Goal: Book appointment/travel/reservation

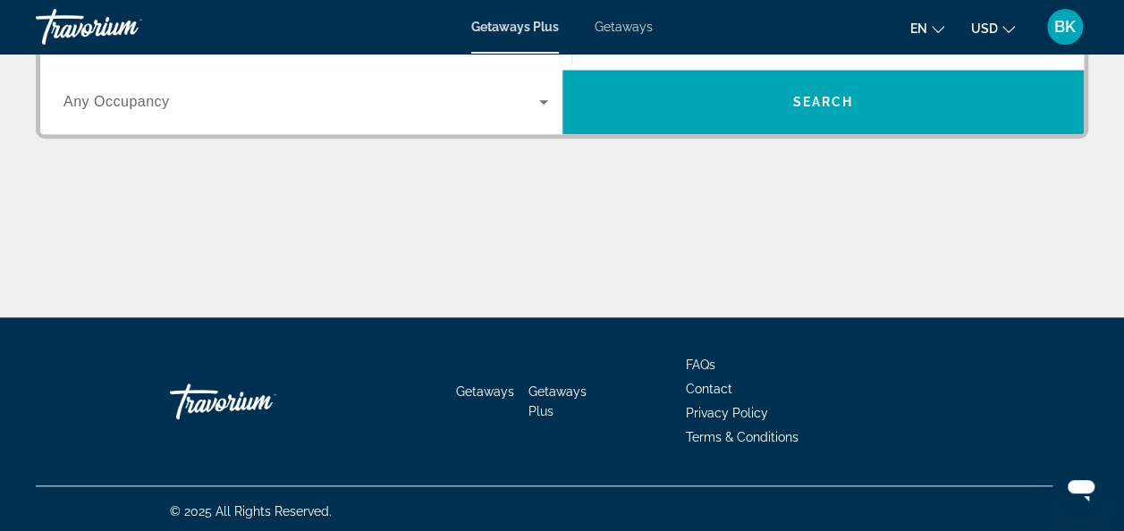
scroll to position [499, 0]
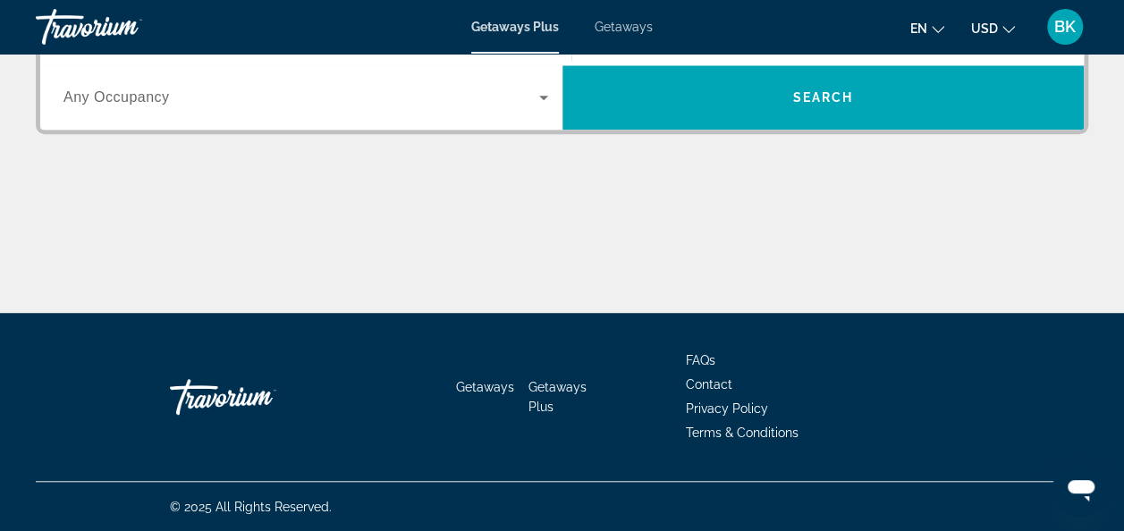
click at [324, 98] on span "Search widget" at bounding box center [301, 97] width 476 height 21
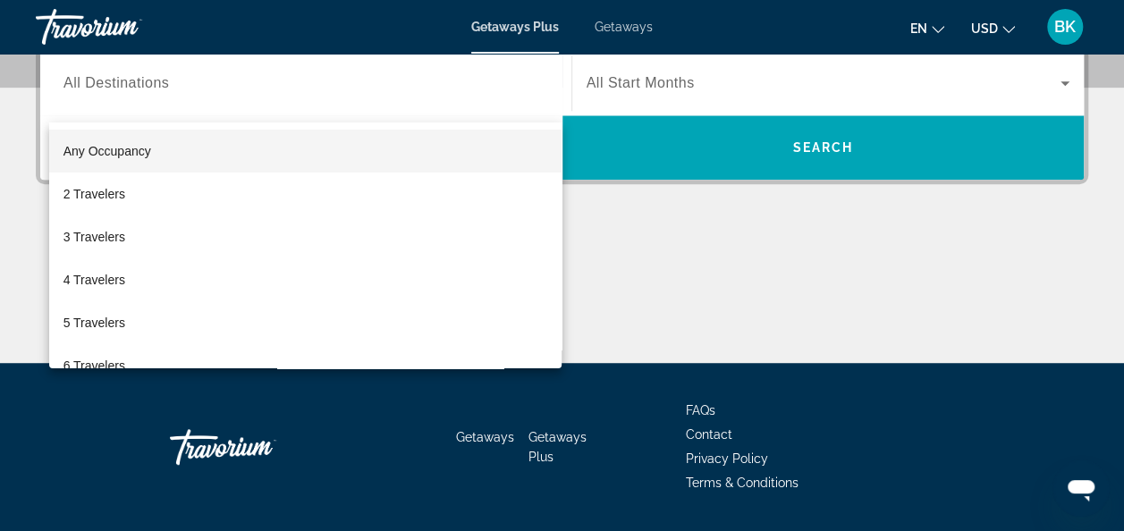
scroll to position [436, 0]
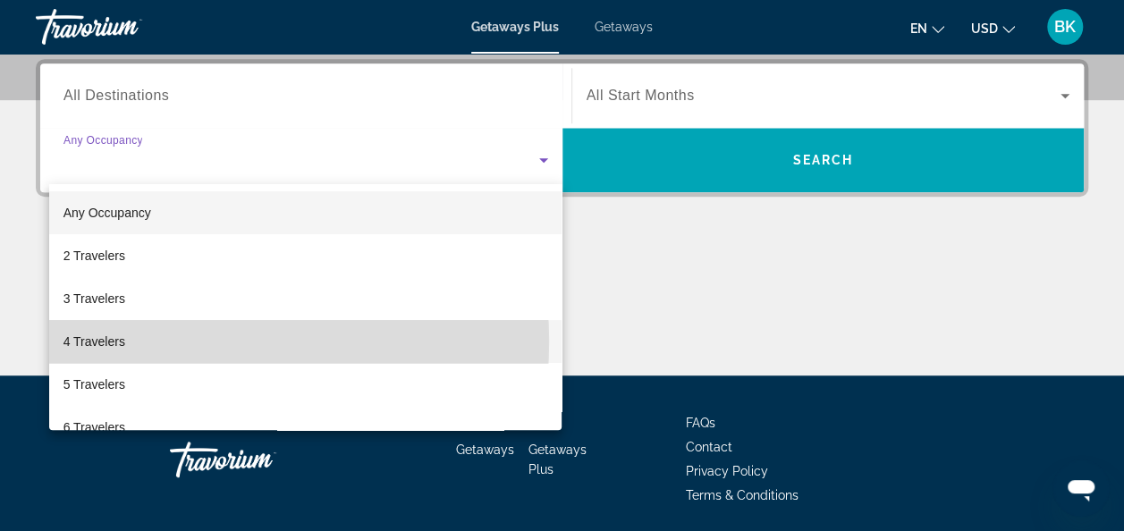
click at [181, 341] on mat-option "4 Travelers" at bounding box center [305, 341] width 513 height 43
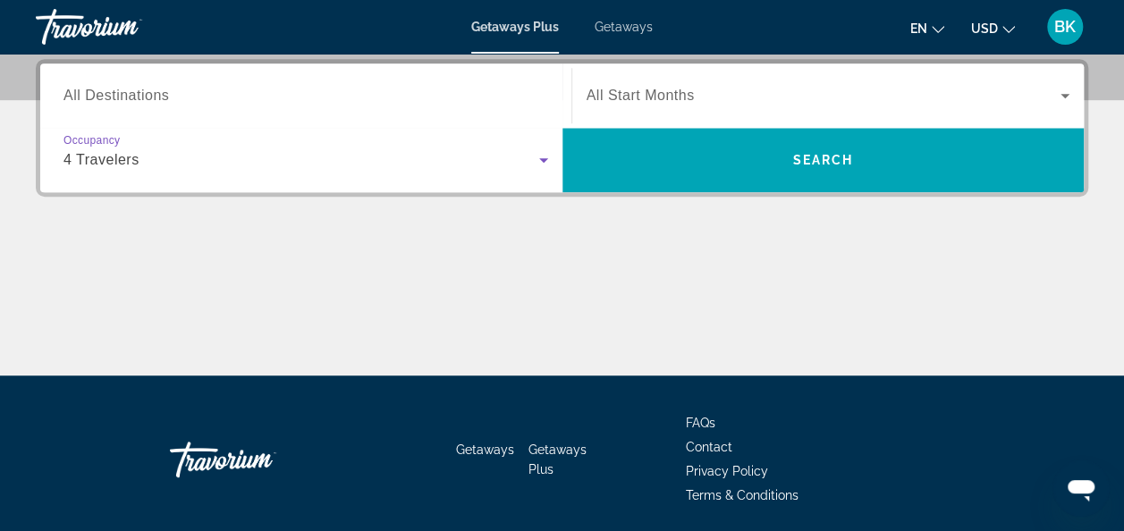
click at [754, 102] on span "Search widget" at bounding box center [823, 95] width 475 height 21
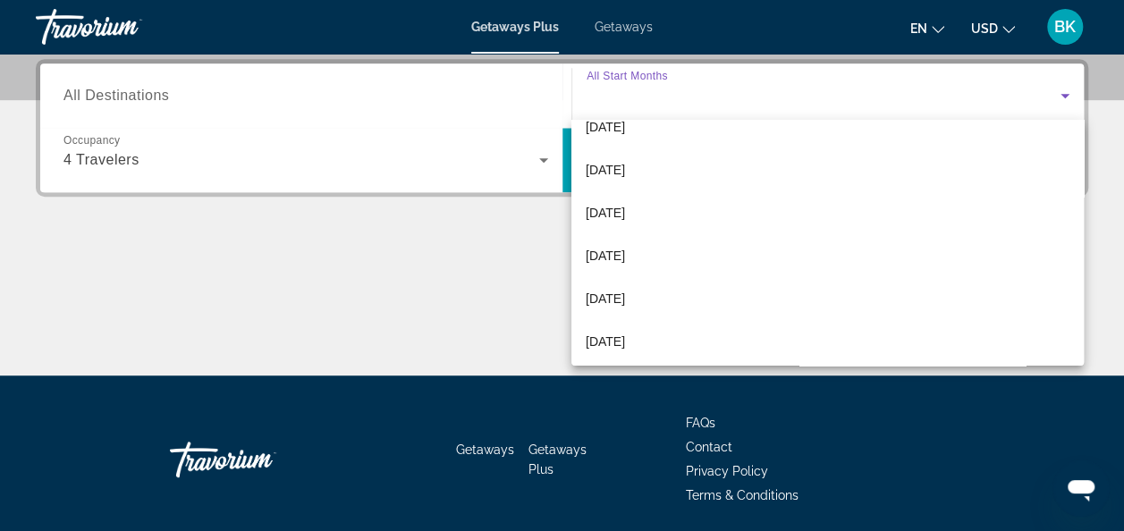
scroll to position [181, 0]
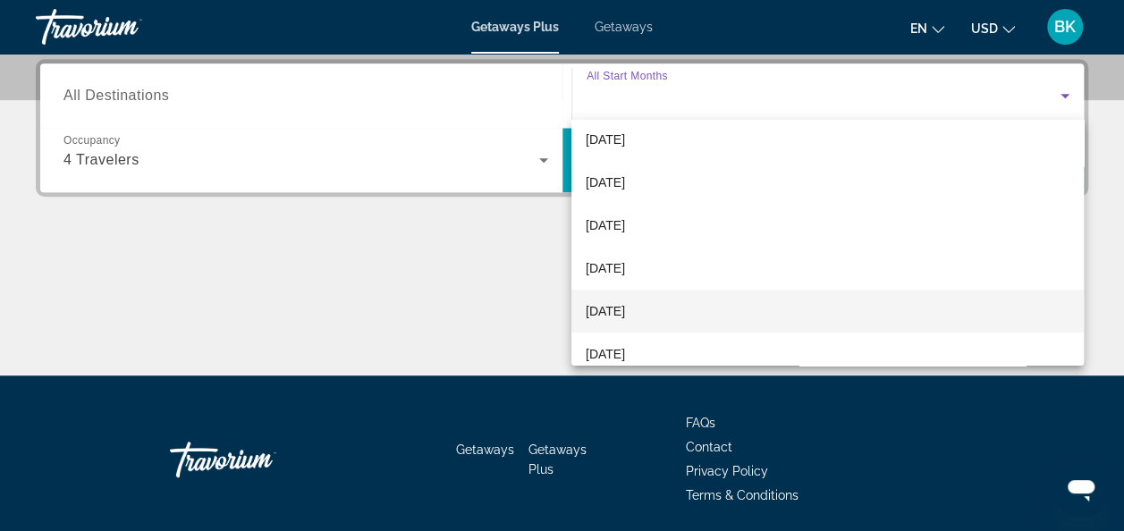
click at [611, 299] on mat-option "[DATE]" at bounding box center [827, 311] width 512 height 43
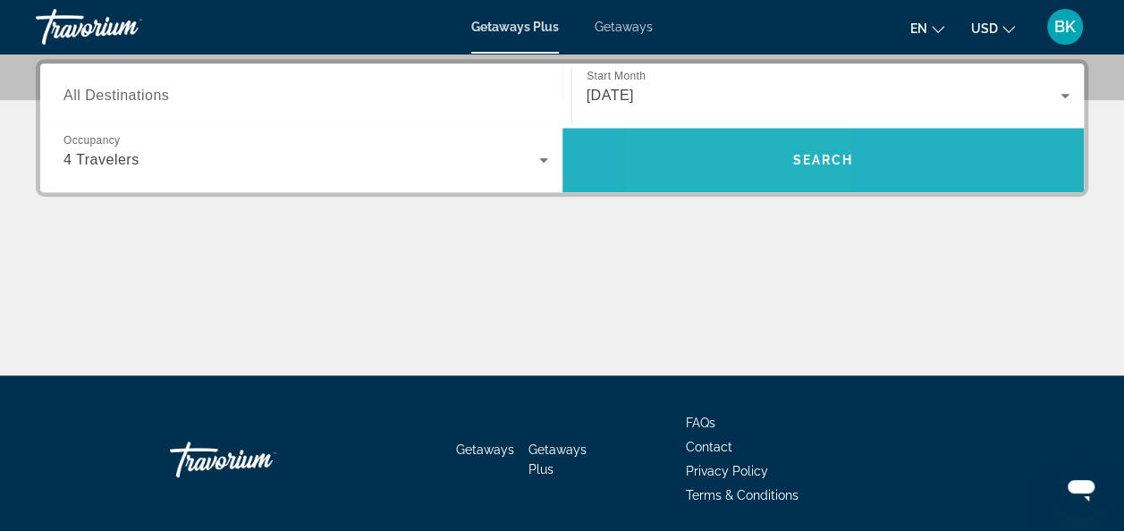
click at [742, 147] on span "Search widget" at bounding box center [823, 160] width 522 height 43
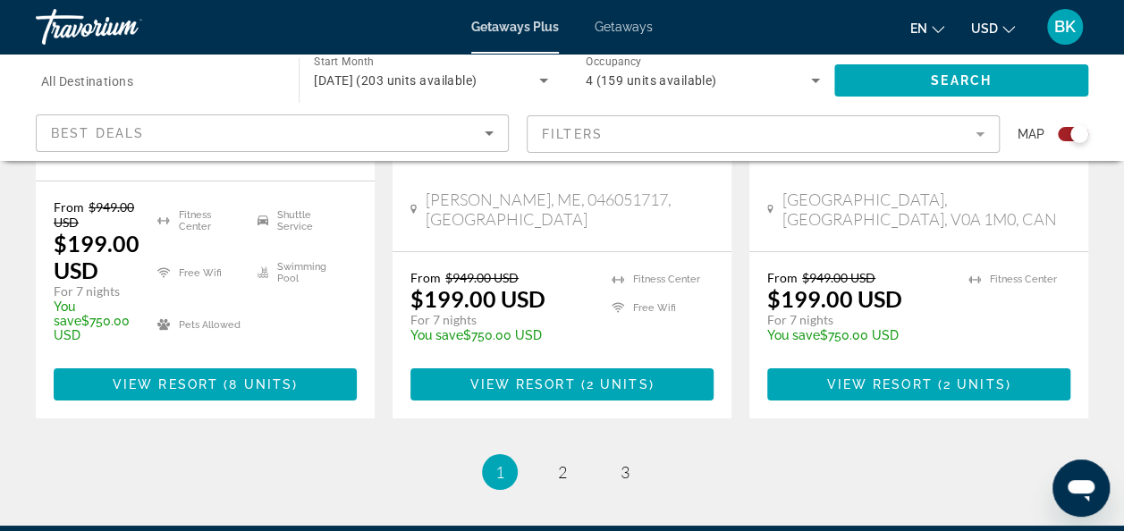
scroll to position [3106, 0]
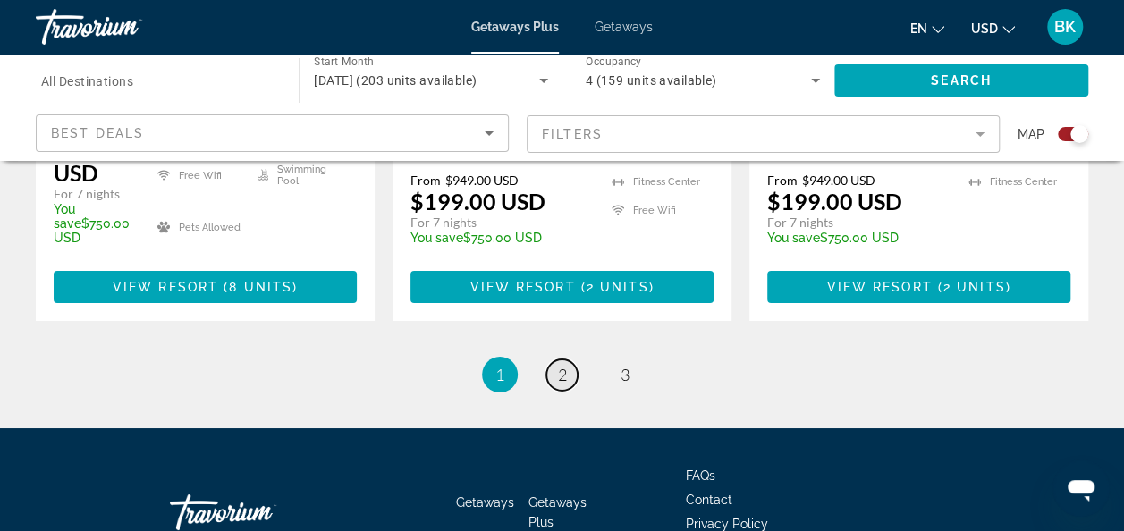
click at [566, 359] on link "page 2" at bounding box center [561, 374] width 31 height 31
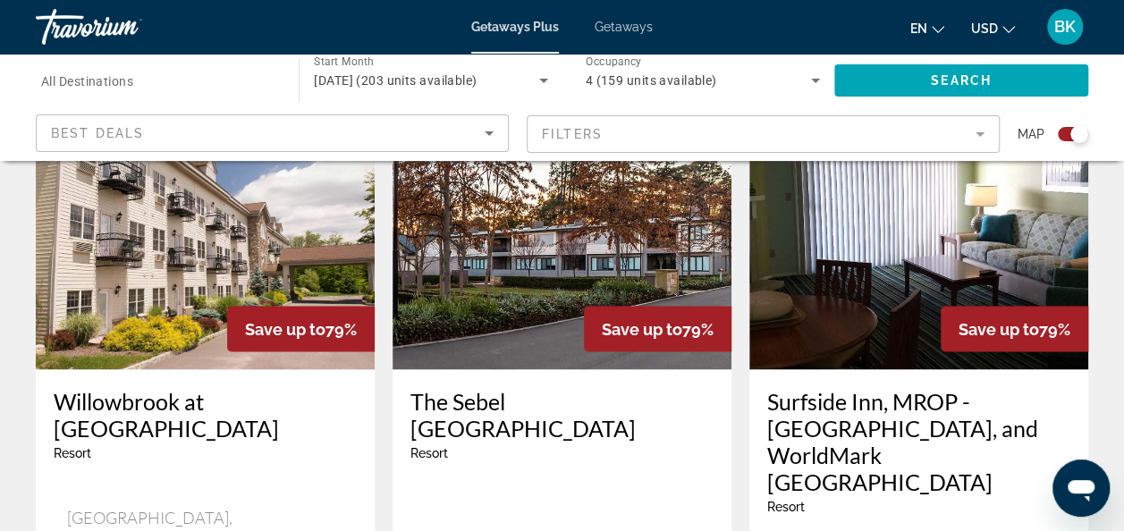
scroll to position [1547, 0]
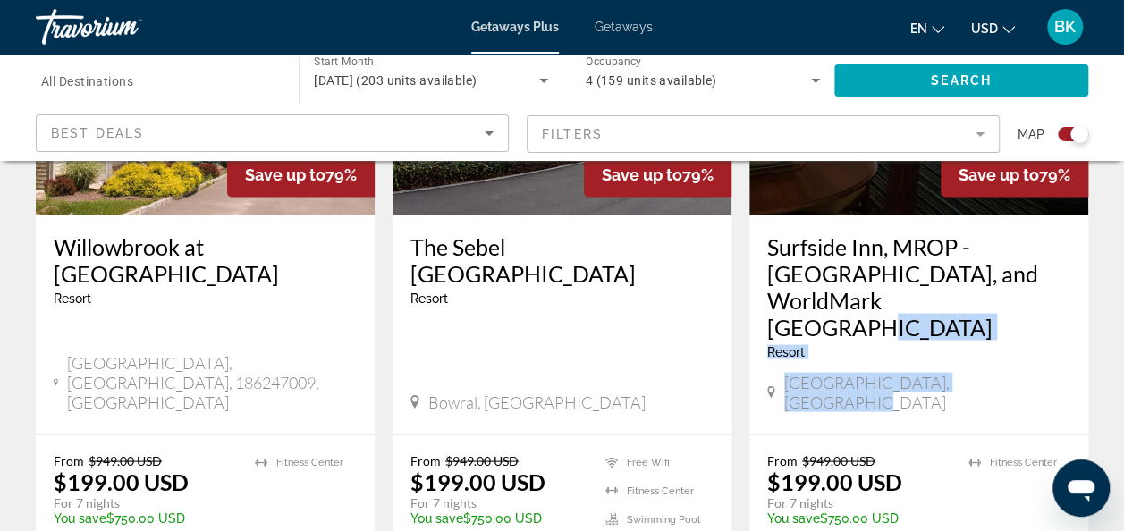
drag, startPoint x: 1121, startPoint y: 263, endPoint x: 1137, endPoint y: 343, distance: 82.0
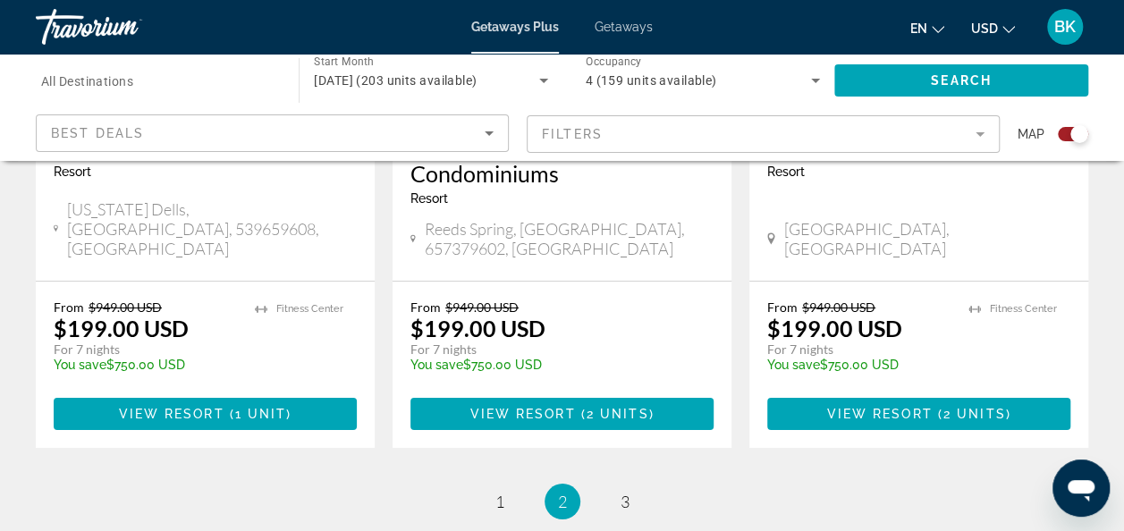
scroll to position [3157, 0]
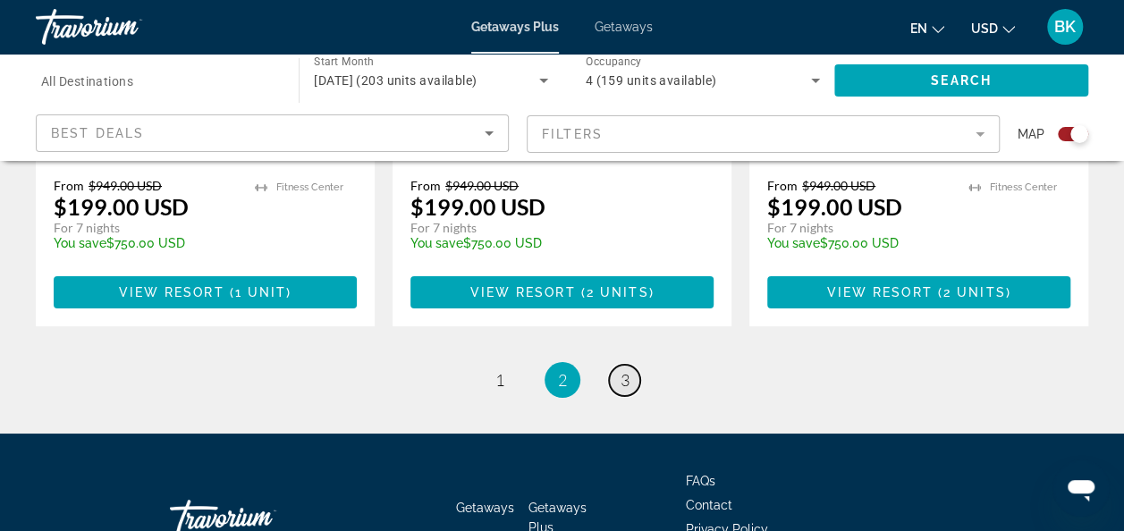
click at [617, 365] on link "page 3" at bounding box center [624, 380] width 31 height 31
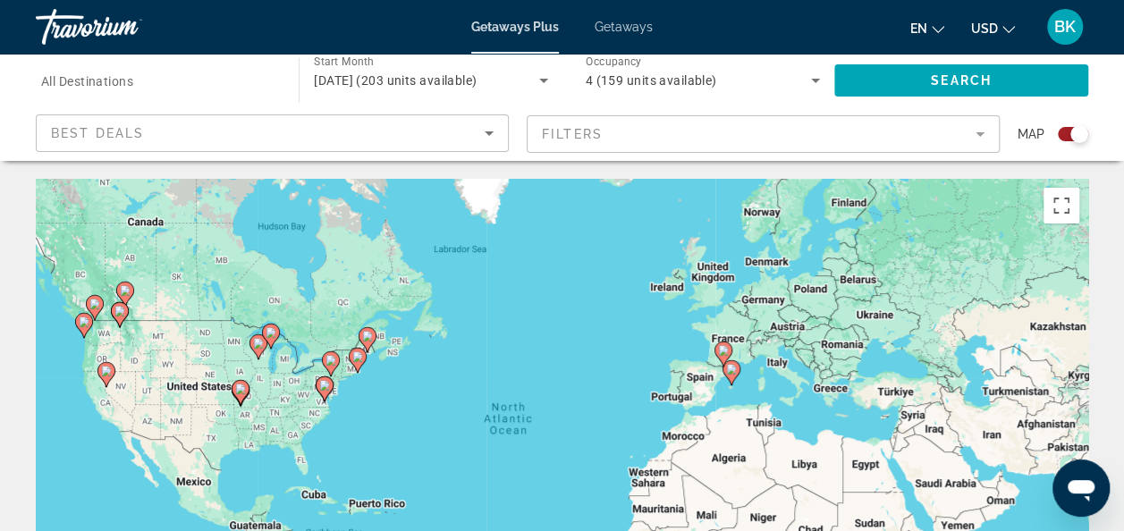
click at [596, 33] on span "Getaways" at bounding box center [623, 27] width 58 height 14
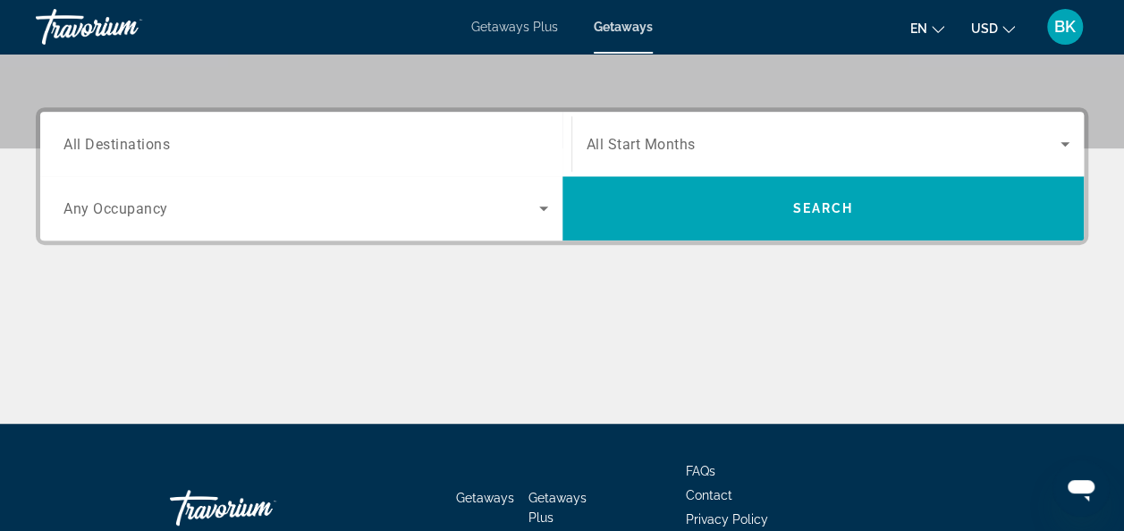
scroll to position [390, 0]
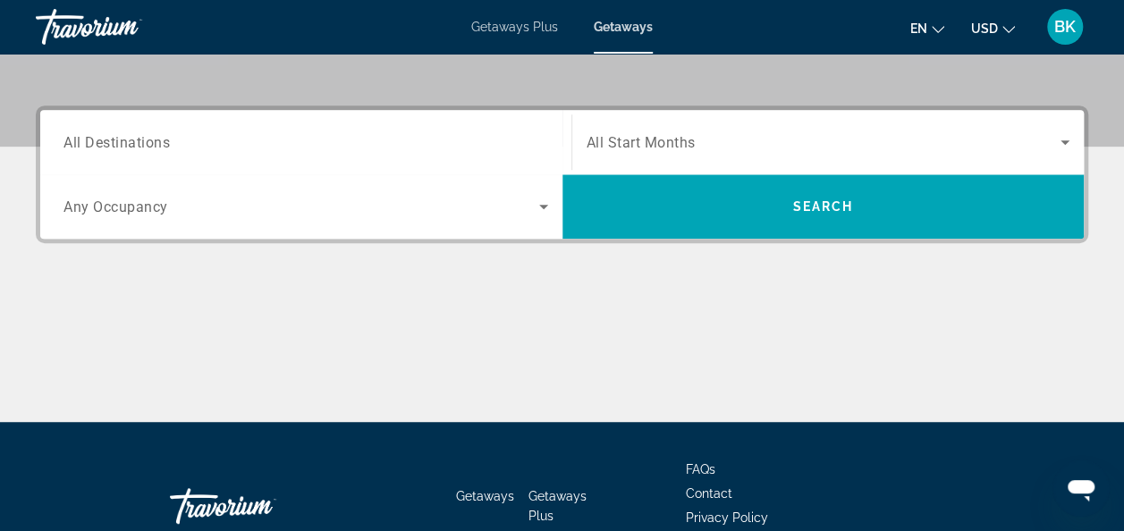
click at [662, 153] on div "Search widget" at bounding box center [828, 142] width 484 height 50
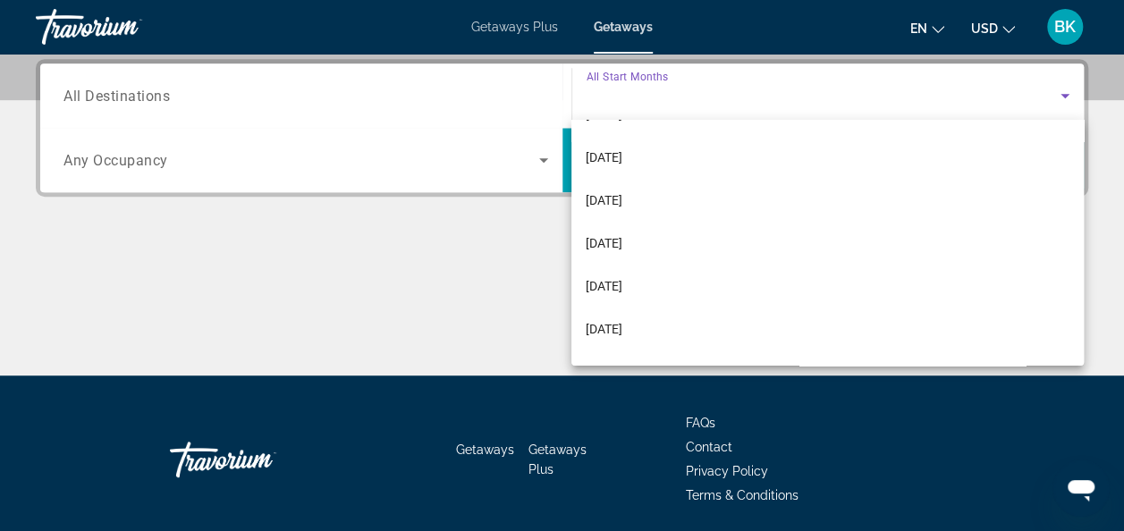
scroll to position [223, 0]
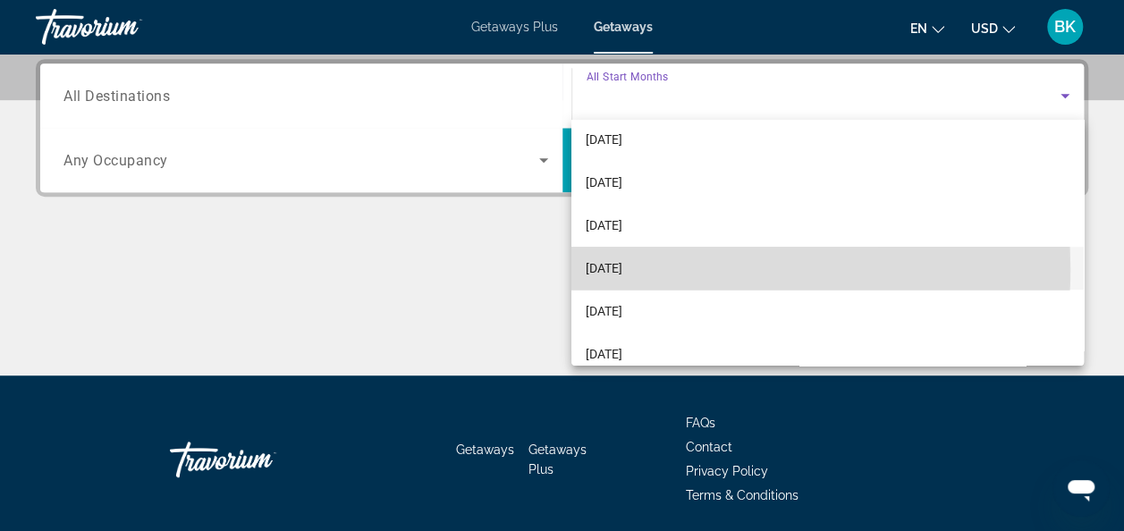
click at [622, 268] on span "[DATE]" at bounding box center [603, 267] width 37 height 21
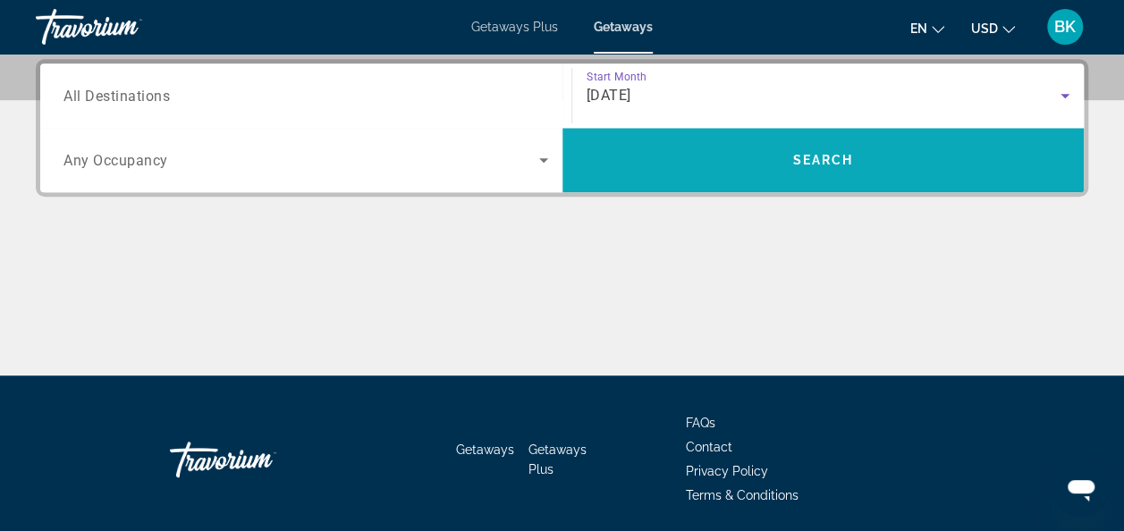
click at [653, 172] on span "Search widget" at bounding box center [823, 160] width 522 height 43
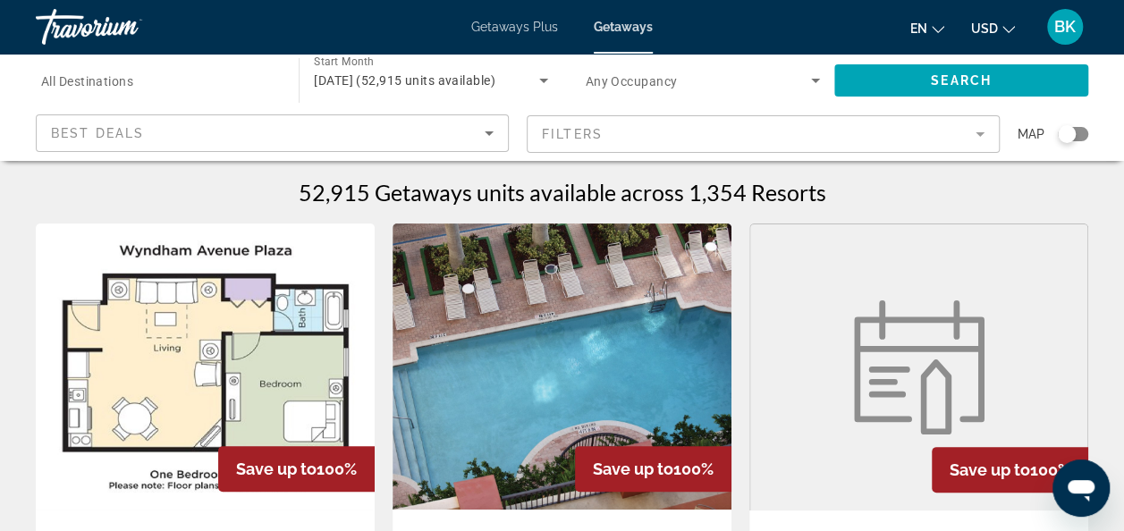
click at [101, 81] on span "All Destinations" at bounding box center [87, 81] width 92 height 14
click at [101, 81] on input "Destination All Destinations" at bounding box center [158, 81] width 234 height 21
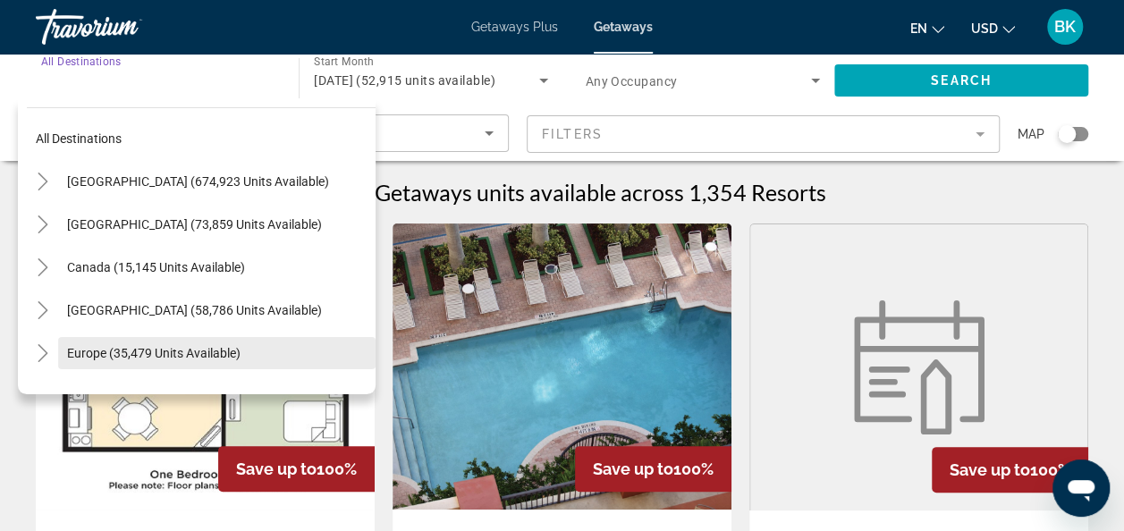
click at [180, 350] on span "Europe (35,479 units available)" at bounding box center [153, 353] width 173 height 14
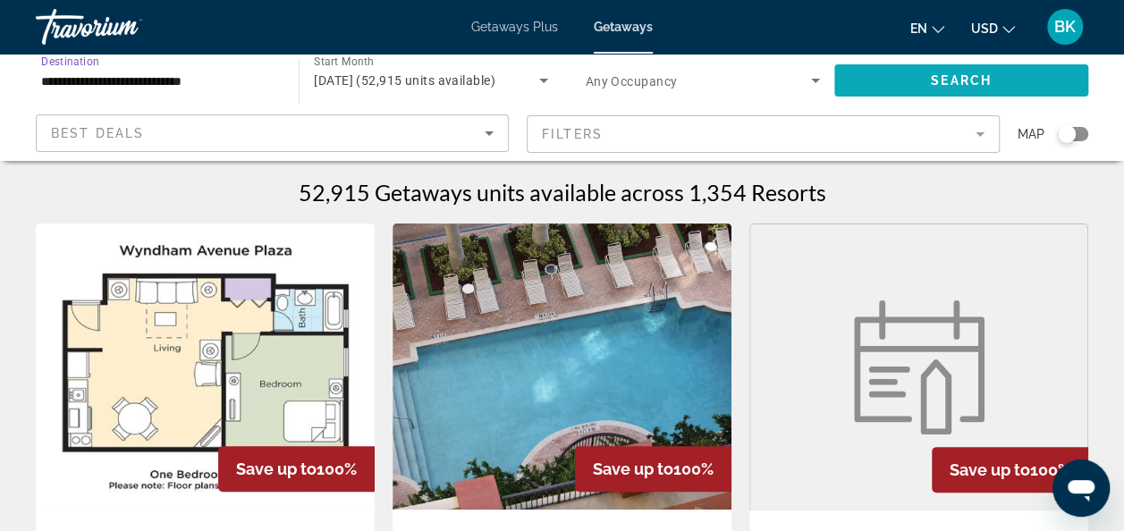
click at [927, 98] on span "Search widget" at bounding box center [961, 80] width 254 height 43
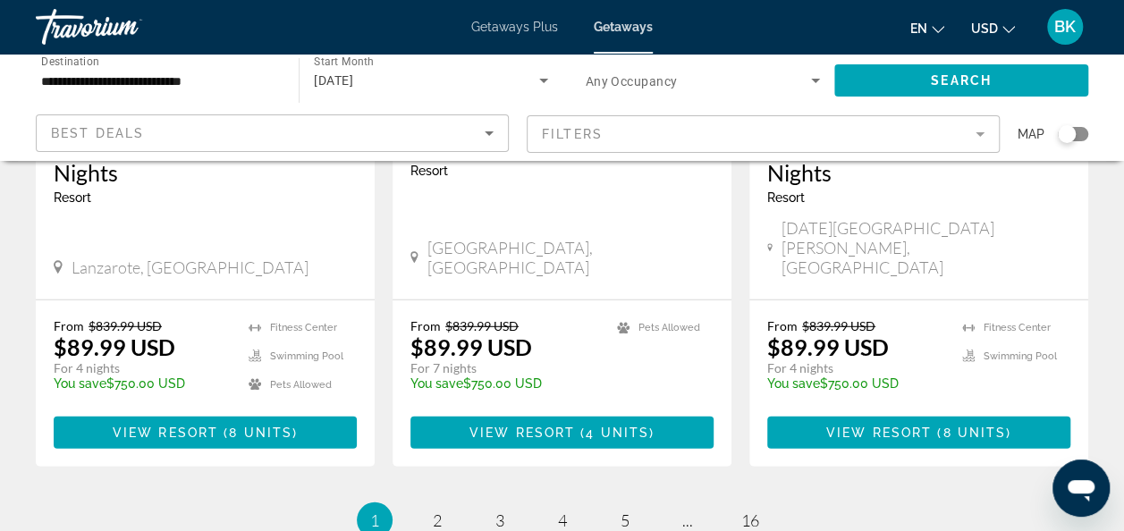
scroll to position [2493, 0]
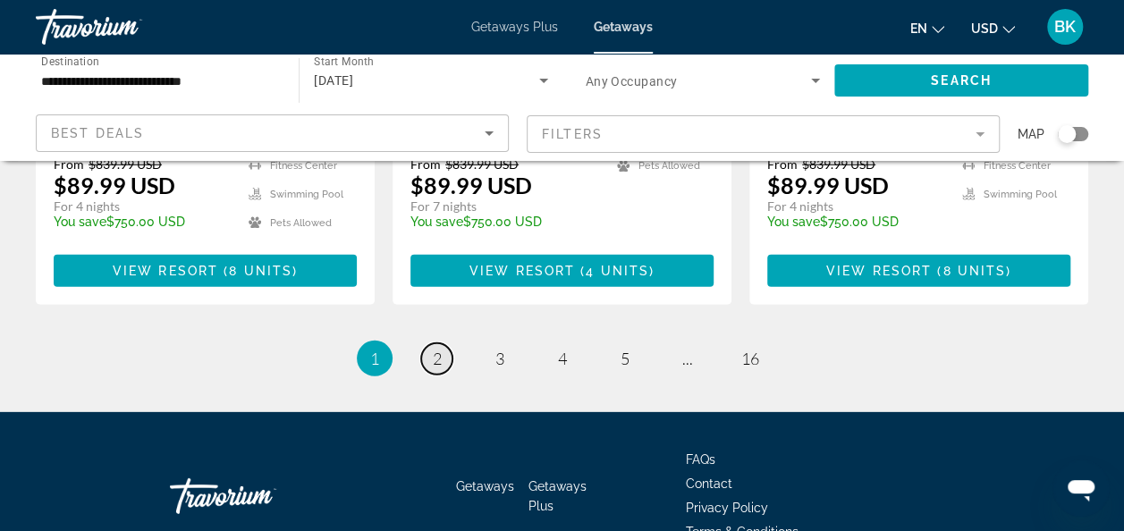
click at [434, 349] on span "2" at bounding box center [437, 359] width 9 height 20
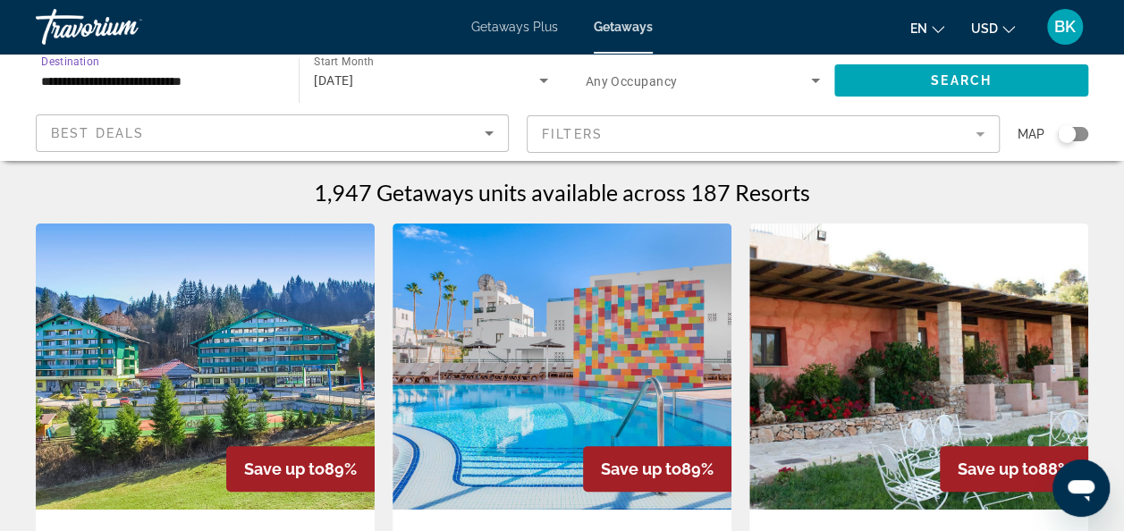
click at [211, 86] on input "**********" at bounding box center [158, 81] width 234 height 21
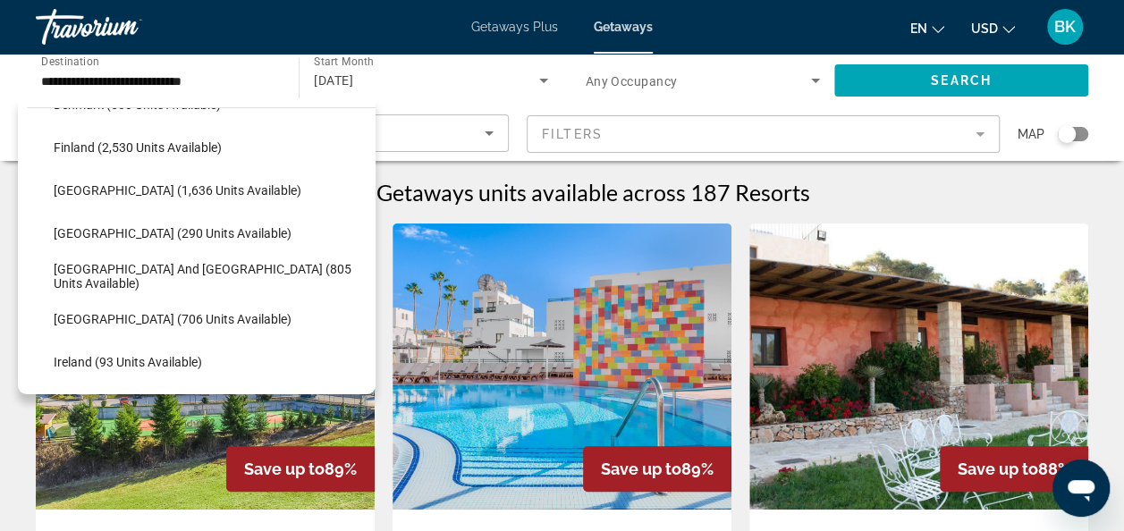
scroll to position [467, 0]
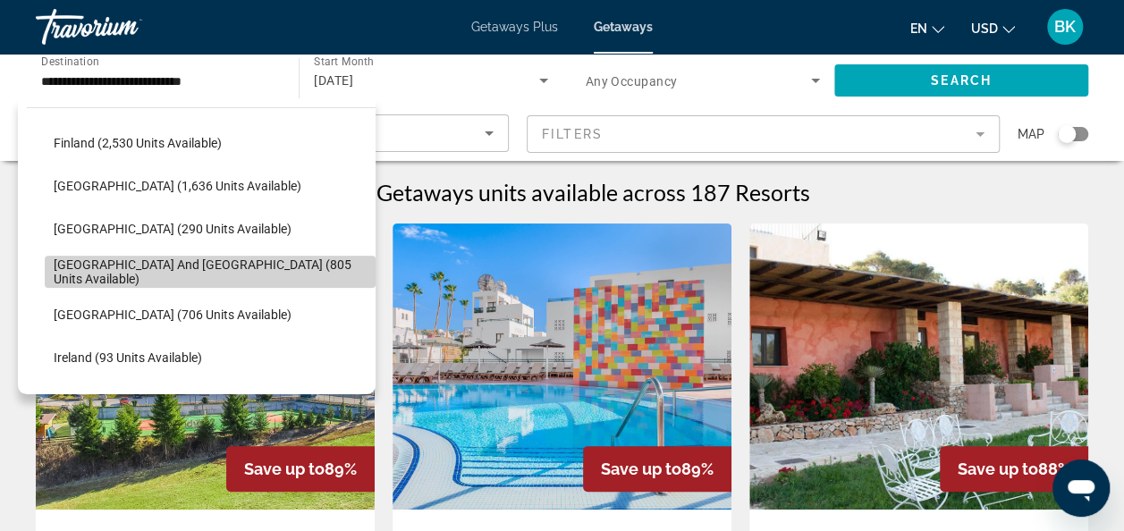
click at [286, 284] on span "Search widget" at bounding box center [210, 271] width 331 height 43
type input "**********"
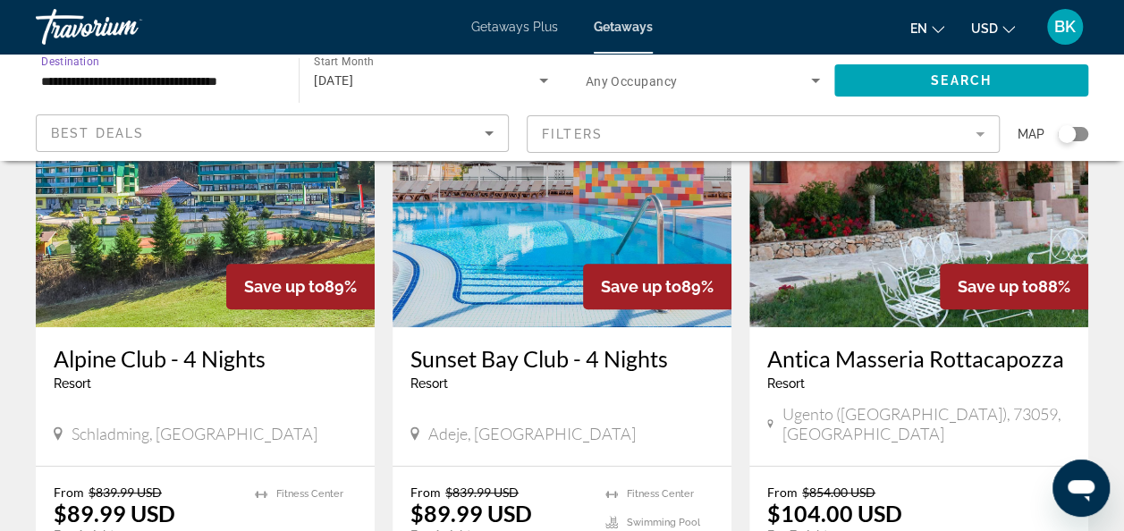
scroll to position [197, 0]
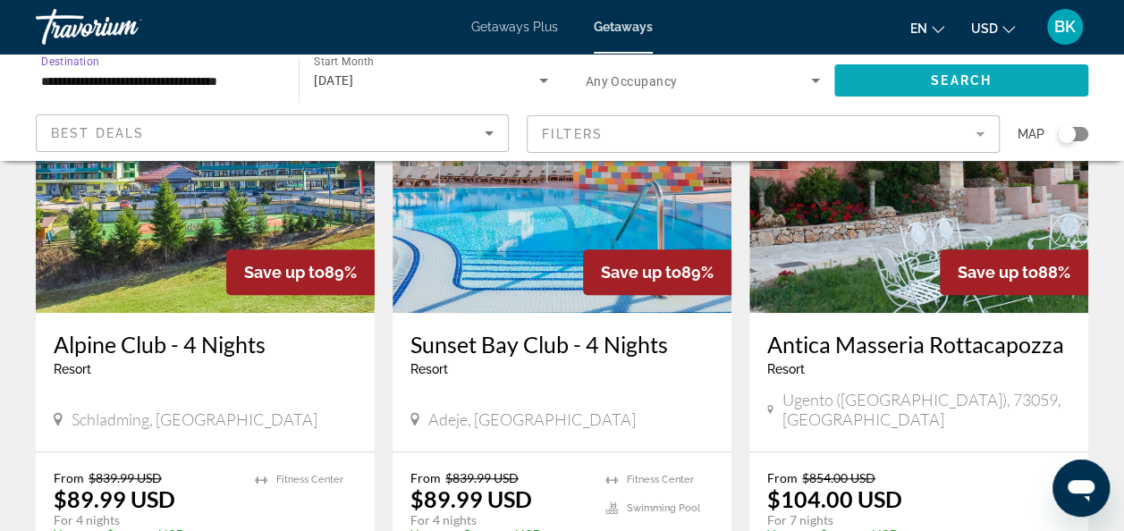
click at [1021, 80] on span "Search widget" at bounding box center [961, 80] width 254 height 43
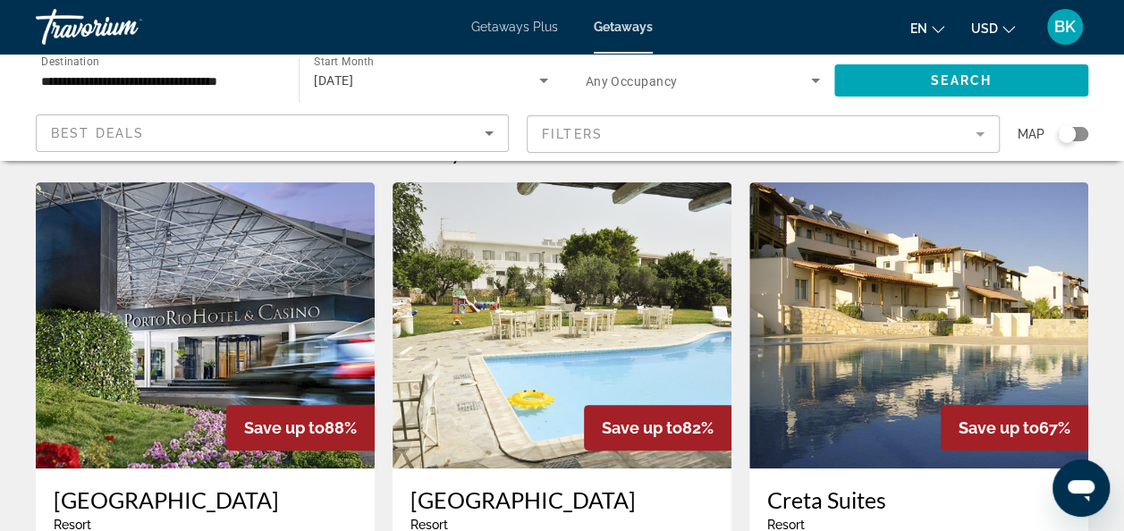
scroll to position [39, 0]
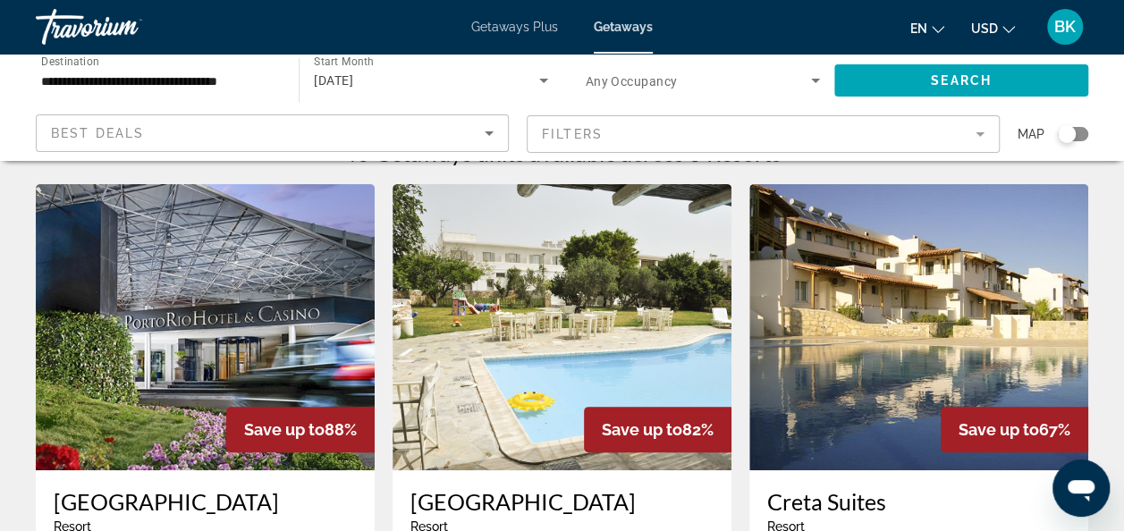
click at [194, 374] on img "Main content" at bounding box center [205, 327] width 339 height 286
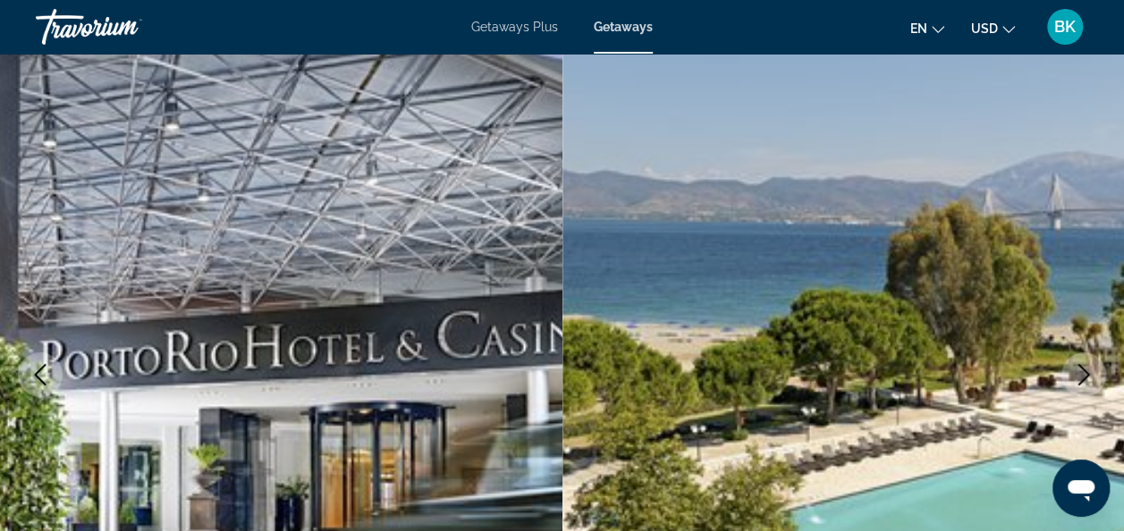
scroll to position [107, 0]
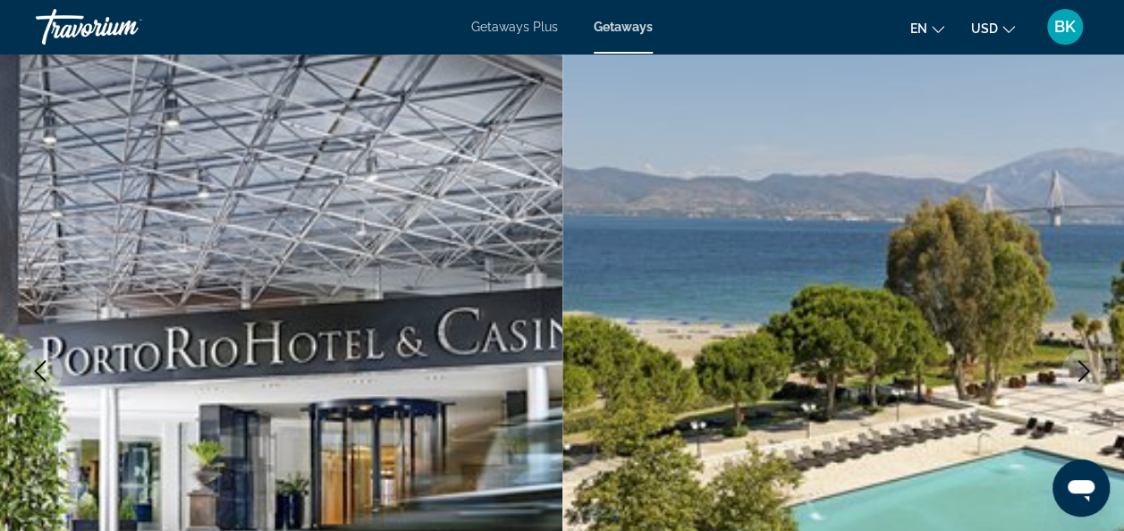
click at [1088, 366] on icon "Next image" at bounding box center [1083, 370] width 21 height 21
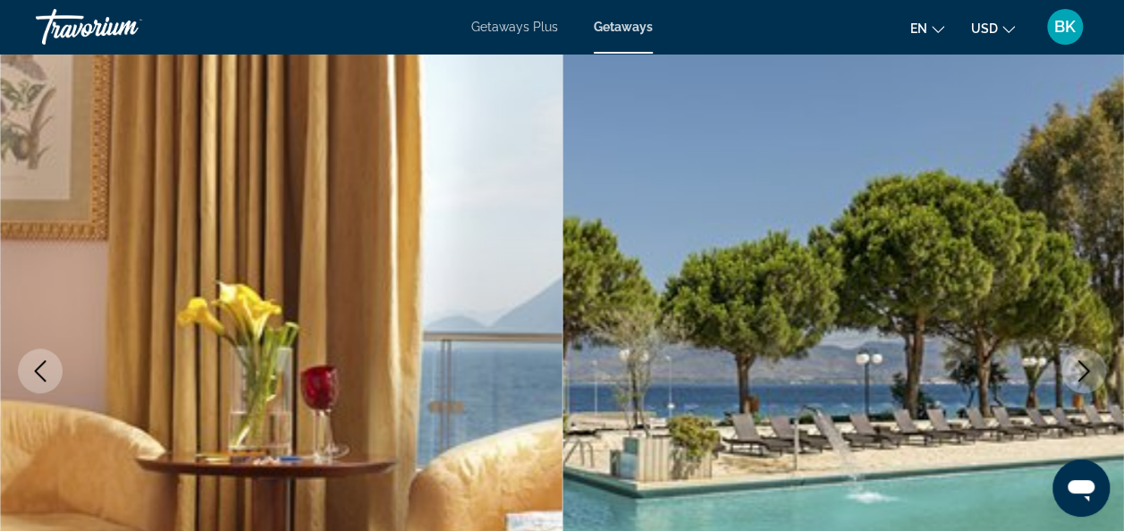
click at [1088, 366] on icon "Next image" at bounding box center [1083, 370] width 21 height 21
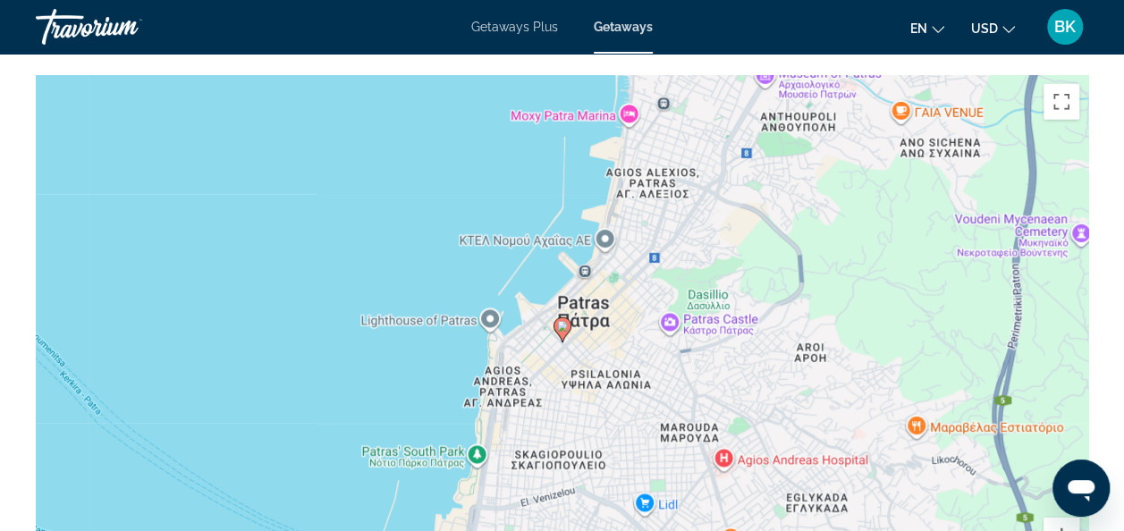
scroll to position [2753, 0]
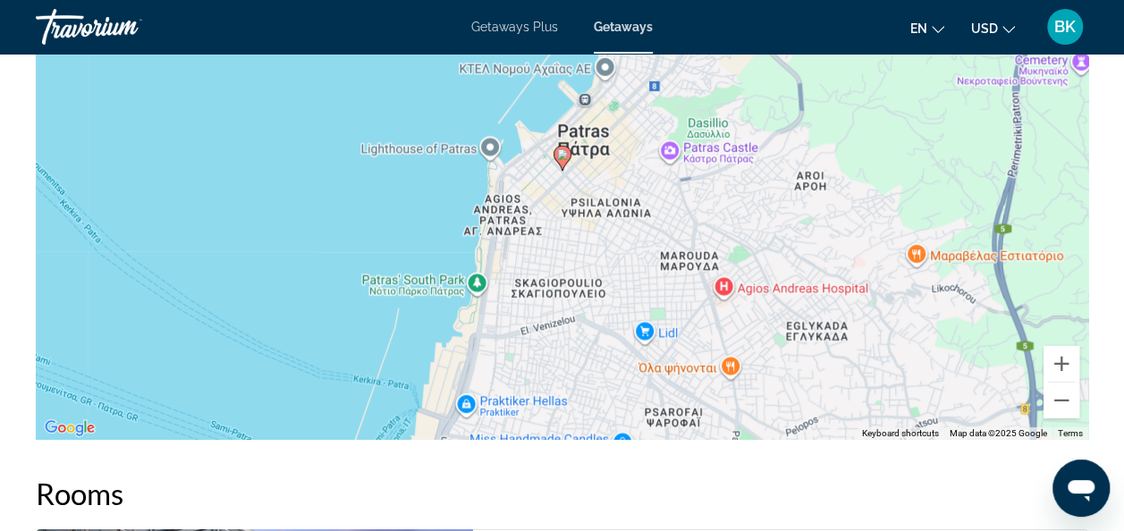
click at [41, 146] on div "To activate drag with keyboard, press Alt + Enter. Once in keyboard drag state,…" at bounding box center [562, 171] width 1052 height 536
click at [13, 307] on div "Overview Type Resort All-Inclusive No All-Inclusive Address [GEOGRAPHIC_DATA][P…" at bounding box center [562, 71] width 1124 height 3664
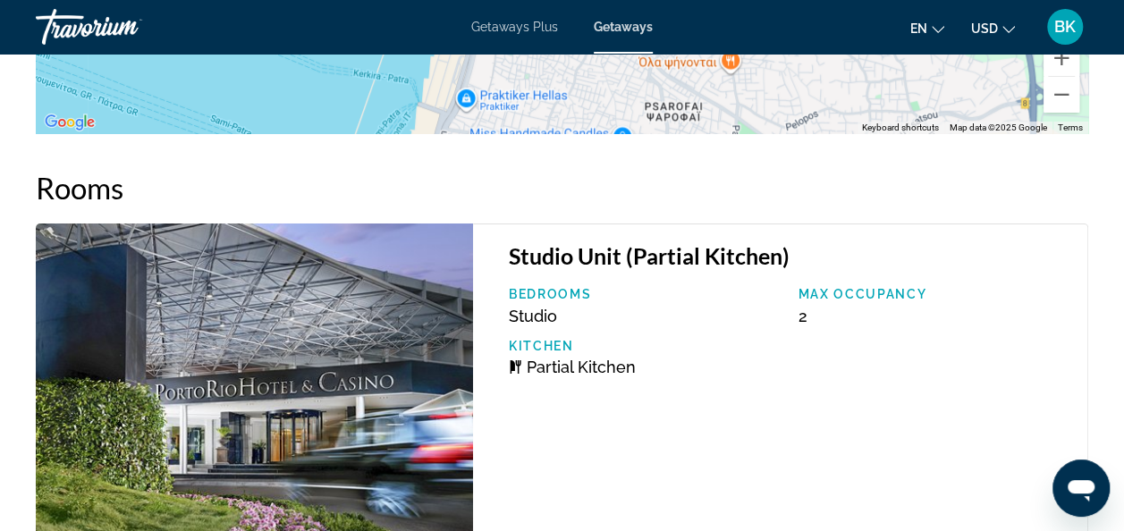
scroll to position [3055, 0]
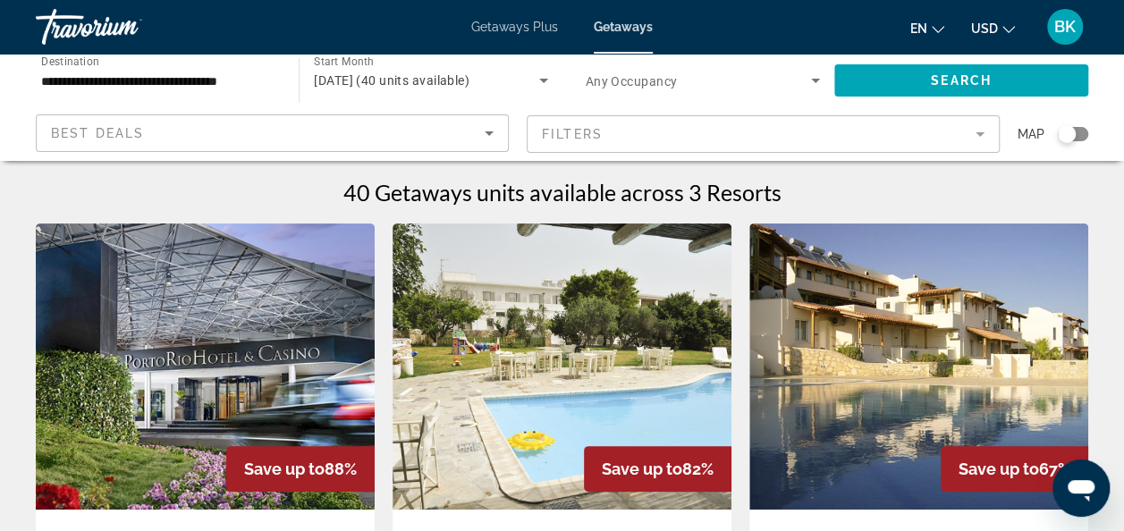
click at [526, 28] on span "Getaways Plus" at bounding box center [514, 27] width 87 height 14
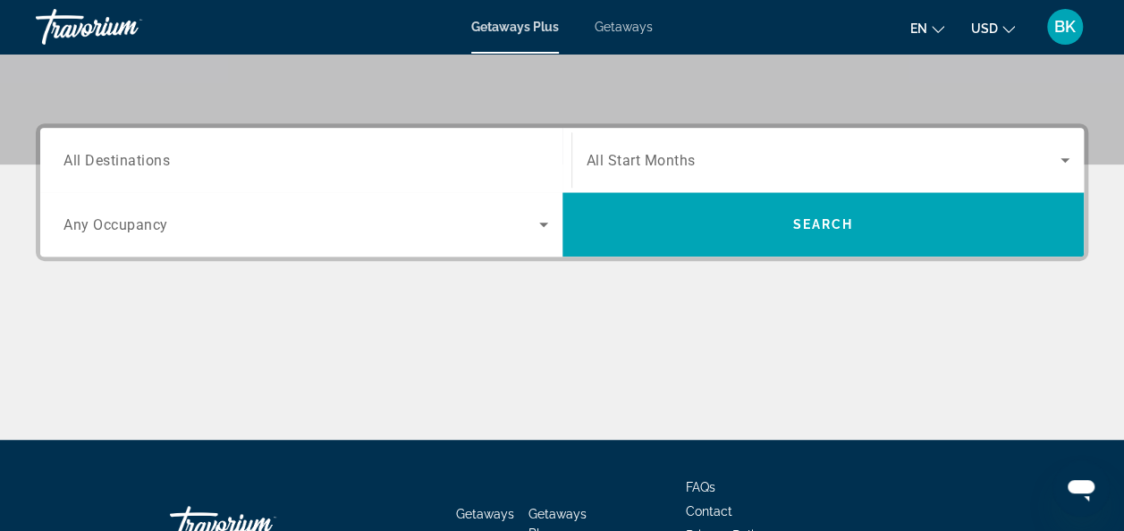
scroll to position [393, 0]
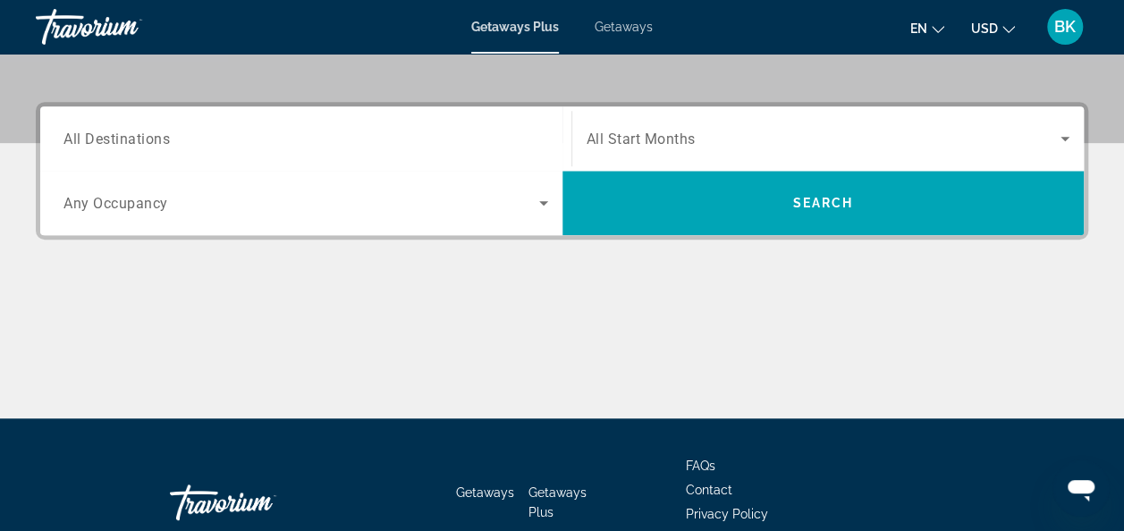
click at [132, 188] on div "Search widget" at bounding box center [305, 203] width 484 height 50
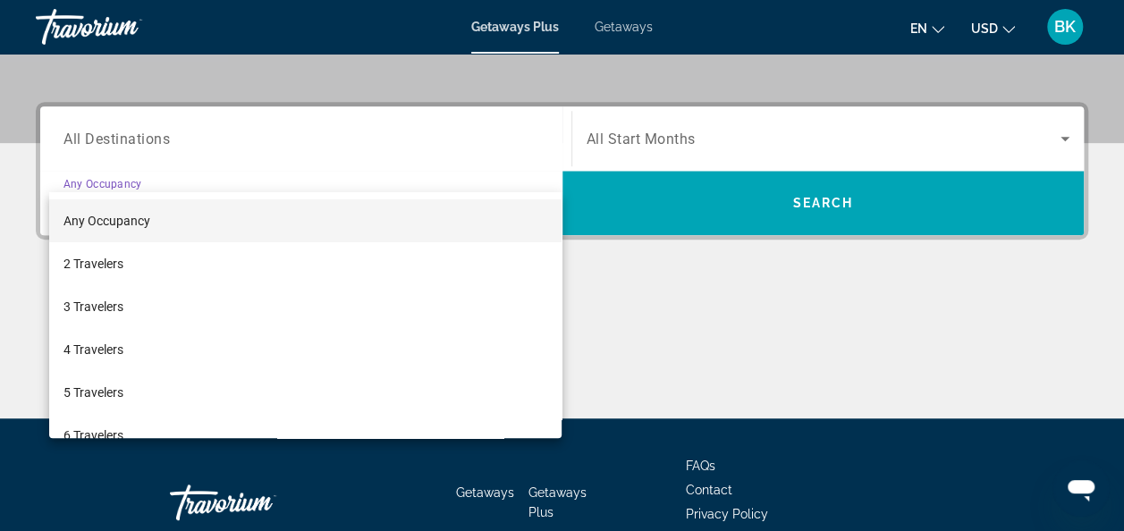
scroll to position [436, 0]
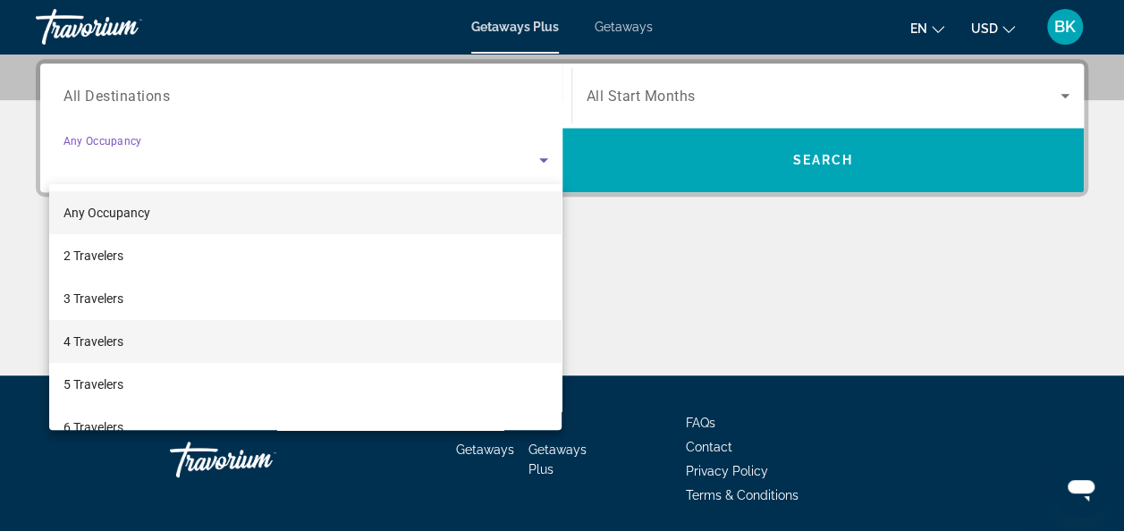
click at [104, 354] on mat-option "4 Travelers" at bounding box center [305, 341] width 513 height 43
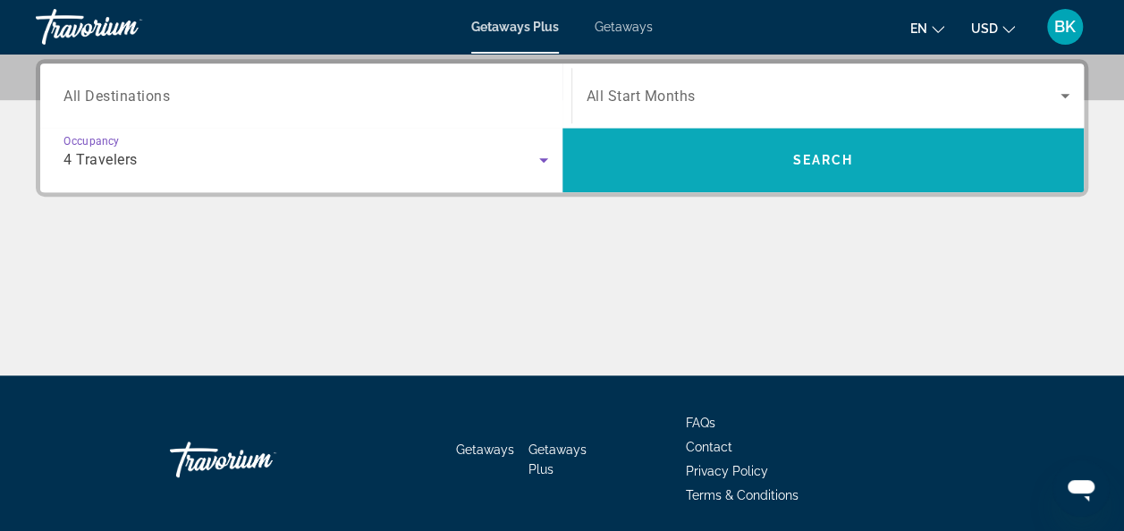
click at [707, 177] on span "Search widget" at bounding box center [823, 160] width 522 height 43
